Goal: Transaction & Acquisition: Purchase product/service

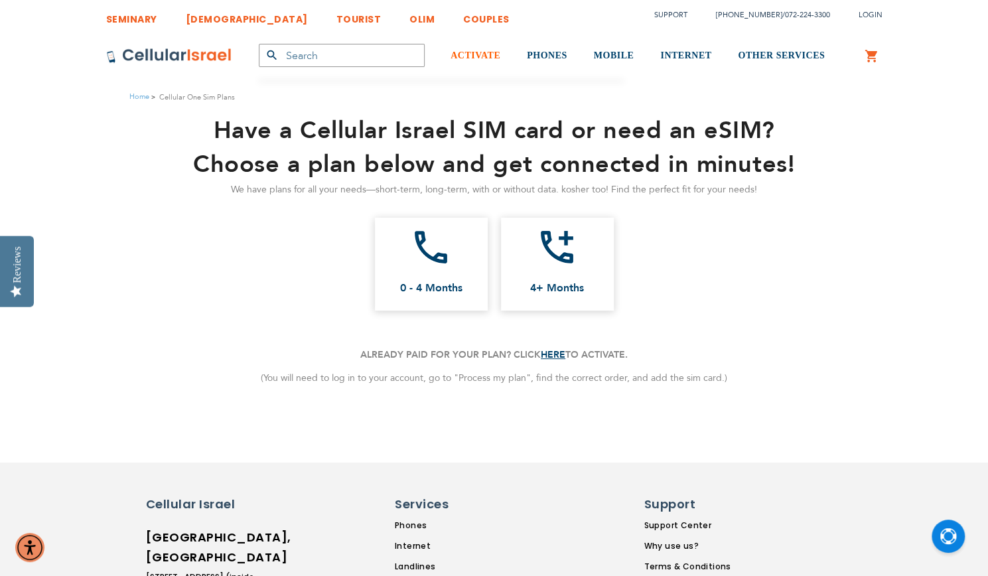
click at [498, 58] on span "ACTIVATE" at bounding box center [476, 55] width 50 height 10
drag, startPoint x: 530, startPoint y: 252, endPoint x: 534, endPoint y: 237, distance: 15.6
click at [534, 237] on link "add_ic_call 4+ Months" at bounding box center [557, 264] width 113 height 93
